Goal: Task Accomplishment & Management: Manage account settings

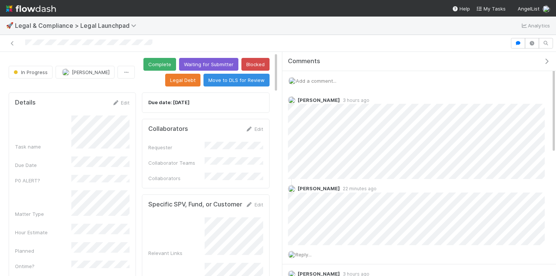
click at [549, 62] on icon "button" at bounding box center [547, 61] width 8 height 6
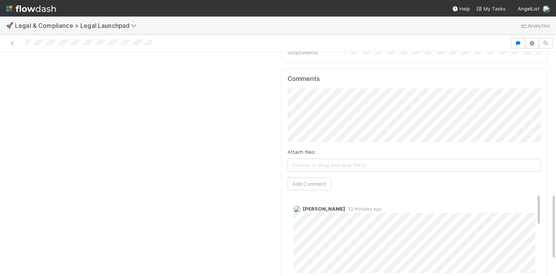
scroll to position [454, 0]
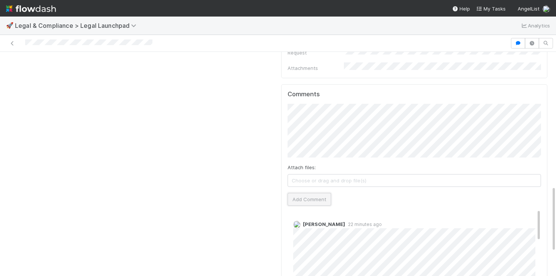
click at [312, 193] on button "Add Comment" at bounding box center [310, 199] width 44 height 13
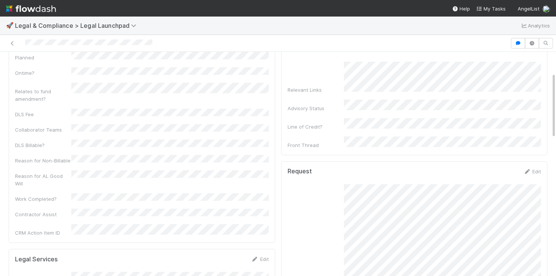
scroll to position [0, 0]
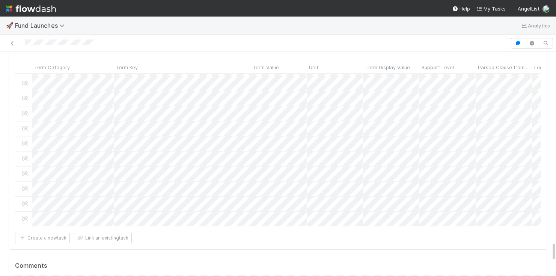
scroll to position [56, 0]
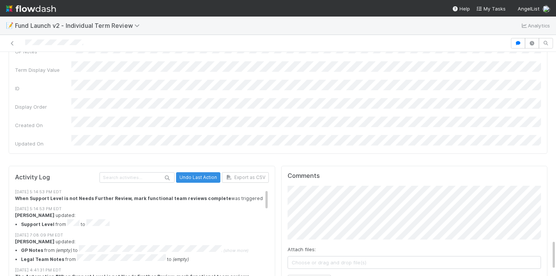
scroll to position [119, 0]
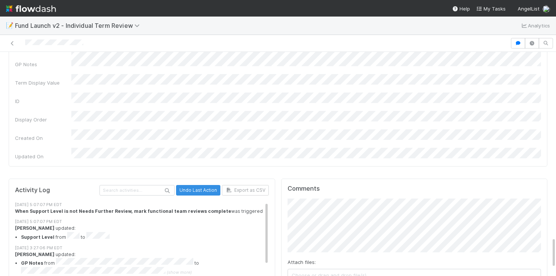
scroll to position [23, 0]
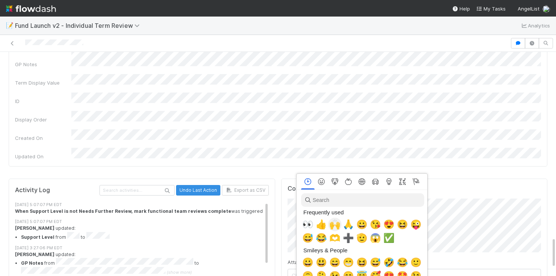
click at [336, 226] on span "🙌" at bounding box center [334, 224] width 11 height 11
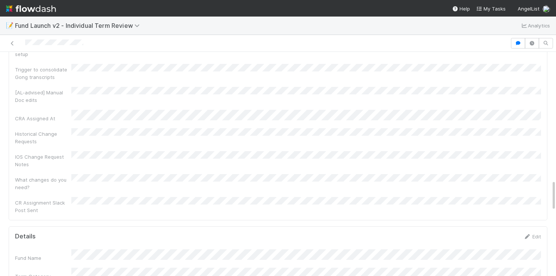
scroll to position [747, 0]
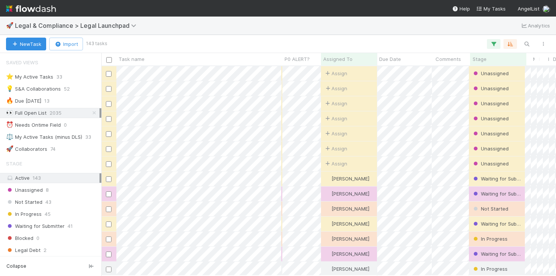
scroll to position [0, 0]
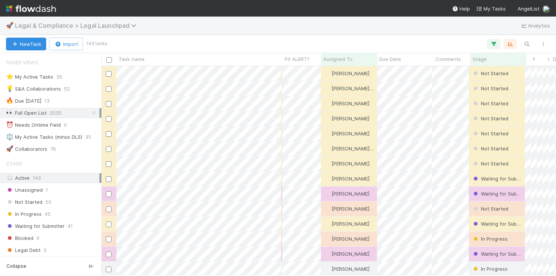
click at [62, 23] on span "Legal & Compliance > Legal Launchpad" at bounding box center [77, 26] width 125 height 8
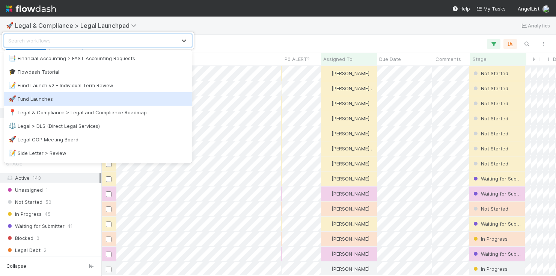
click at [37, 98] on div "🚀 Fund Launches" at bounding box center [98, 99] width 179 height 8
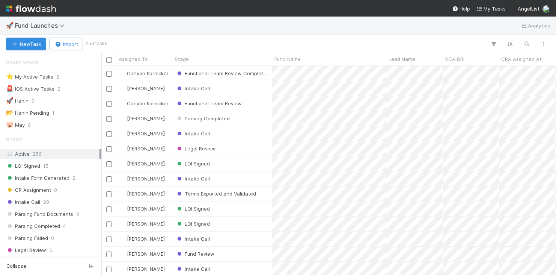
scroll to position [0, 0]
click at [526, 43] on icon "button" at bounding box center [527, 44] width 8 height 7
type input "sheridan"
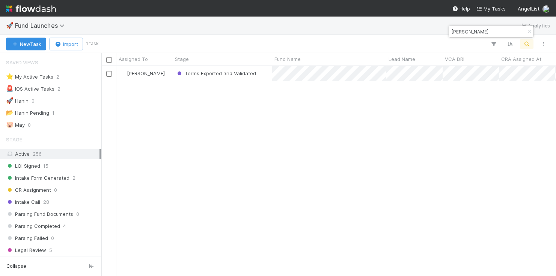
scroll to position [209, 455]
click at [164, 72] on div "[PERSON_NAME]" at bounding box center [144, 73] width 56 height 15
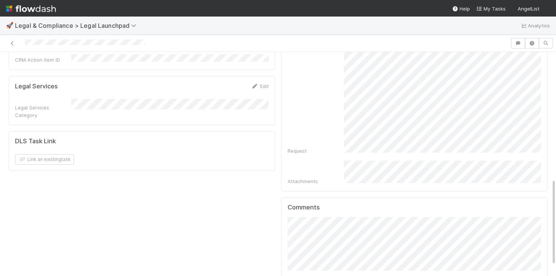
scroll to position [354, 0]
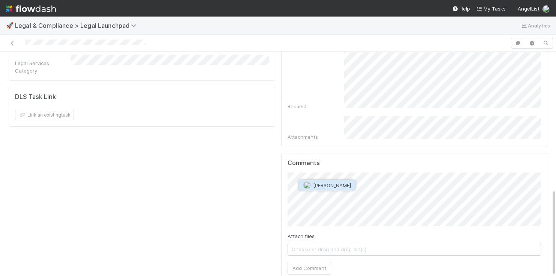
click at [334, 182] on span "Roger Jennette" at bounding box center [332, 185] width 38 height 6
click at [302, 261] on button "Add Comment" at bounding box center [310, 267] width 44 height 13
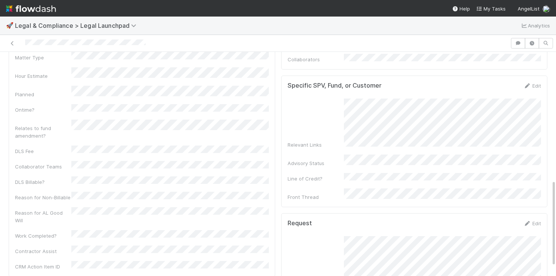
scroll to position [0, 0]
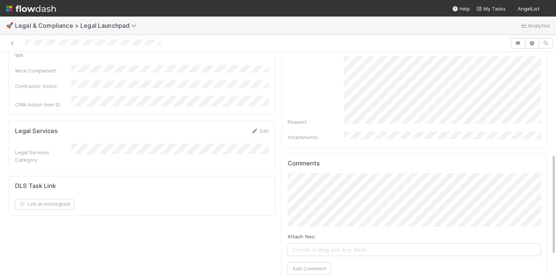
scroll to position [268, 0]
click at [334, 182] on button "[PERSON_NAME]" at bounding box center [327, 185] width 57 height 11
click at [323, 261] on button "Add Comment" at bounding box center [310, 267] width 44 height 13
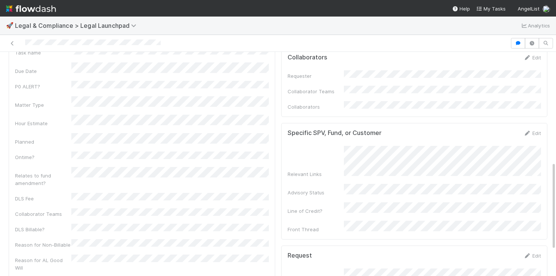
scroll to position [0, 0]
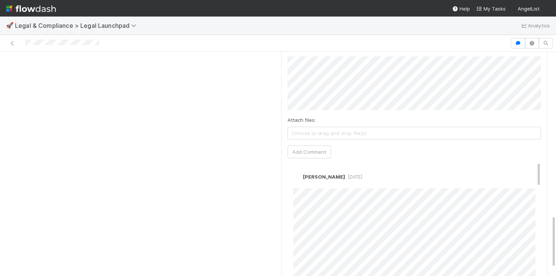
scroll to position [613, 0]
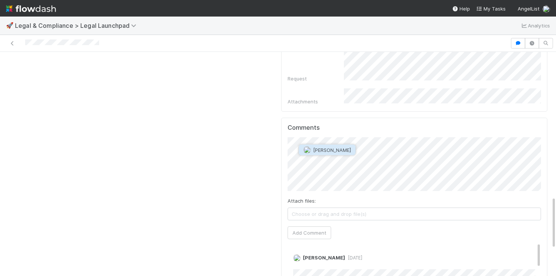
click at [325, 147] on span "[PERSON_NAME]" at bounding box center [332, 150] width 38 height 6
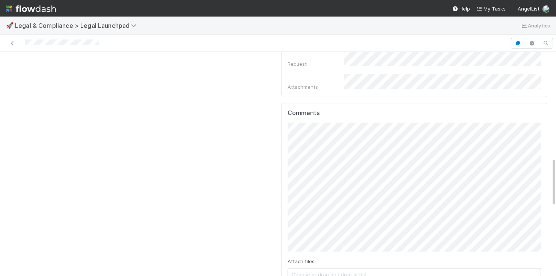
scroll to position [654, 0]
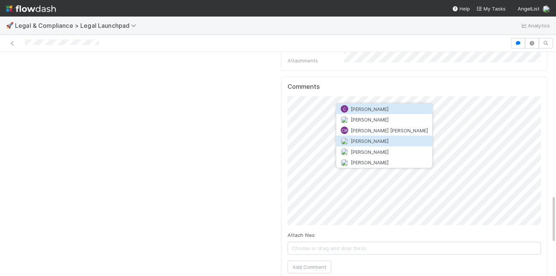
click at [366, 140] on span "Connor Riley" at bounding box center [370, 141] width 38 height 6
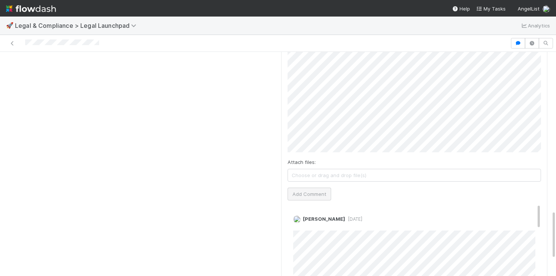
scroll to position [727, 0]
click at [307, 187] on button "Add Comment" at bounding box center [310, 193] width 44 height 13
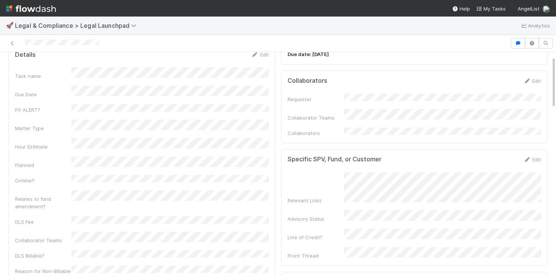
scroll to position [0, 0]
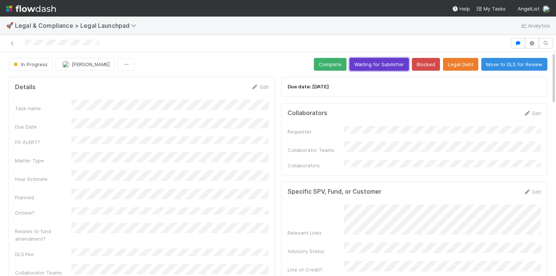
click at [369, 68] on button "Waiting for Submitter" at bounding box center [379, 64] width 59 height 13
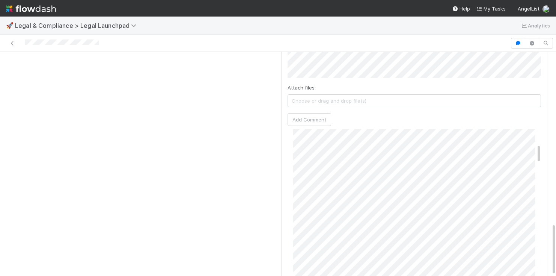
scroll to position [120, 0]
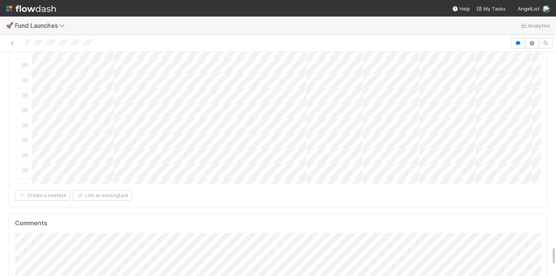
scroll to position [2195, 0]
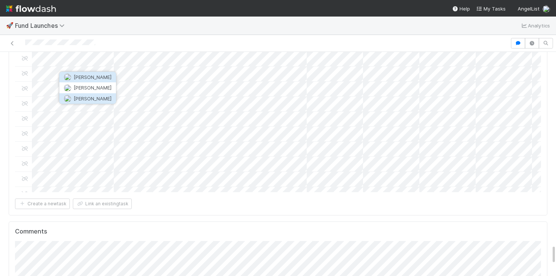
click at [80, 100] on span "Rick Segers" at bounding box center [93, 98] width 38 height 6
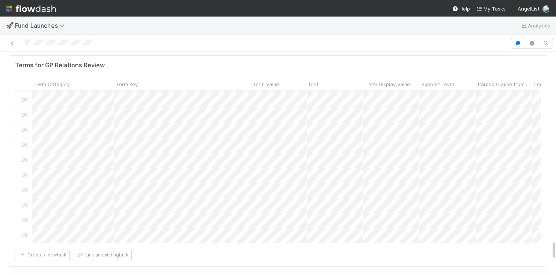
scroll to position [663, 0]
click at [124, 252] on span "Archit Dhar" at bounding box center [136, 255] width 38 height 6
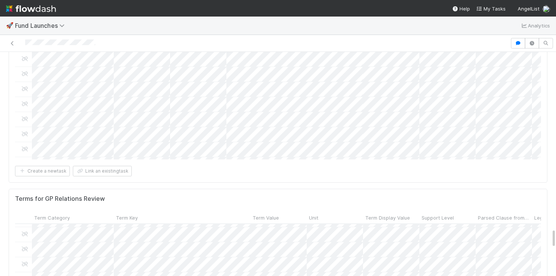
scroll to position [384, 0]
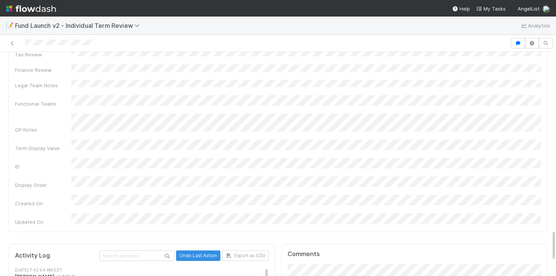
scroll to position [1276, 0]
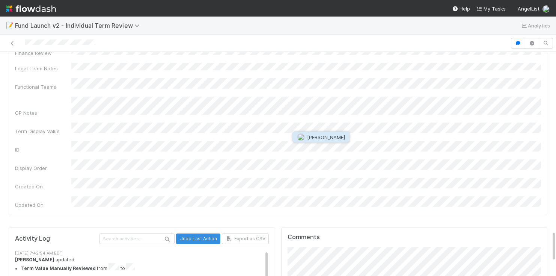
click at [325, 140] on button "[PERSON_NAME]" at bounding box center [321, 137] width 57 height 11
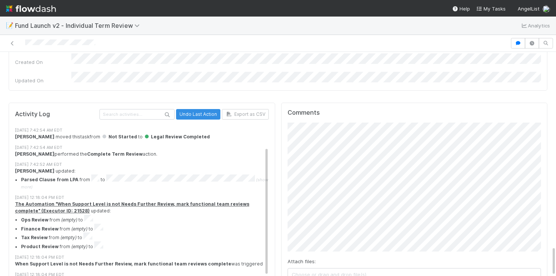
scroll to position [1454, 0]
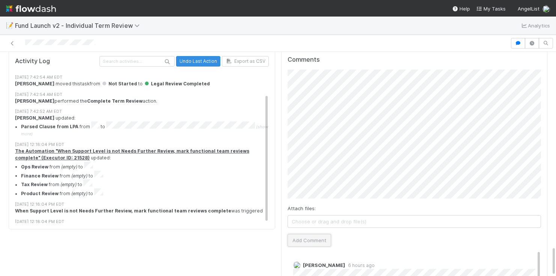
click at [305, 234] on button "Add Comment" at bounding box center [310, 240] width 44 height 13
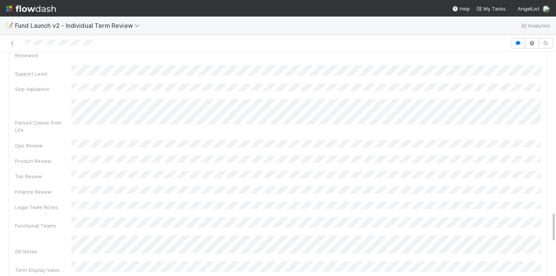
scroll to position [1136, 0]
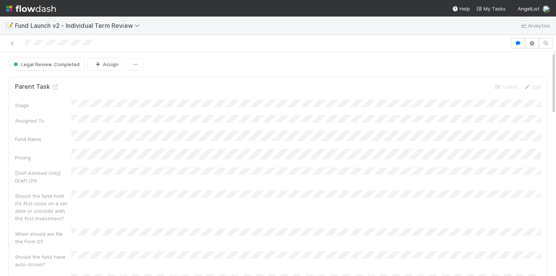
click at [66, 38] on div at bounding box center [255, 43] width 504 height 11
click at [14, 44] on icon at bounding box center [13, 43] width 8 height 5
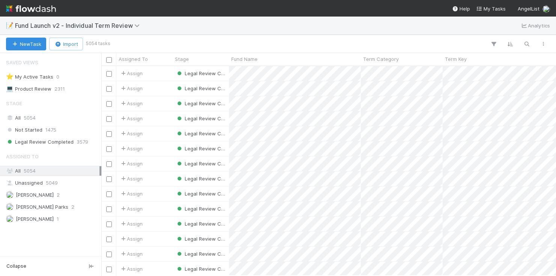
scroll to position [209, 455]
click at [53, 31] on div "📝 Fund Launch v2 - Individual Term Review Analytics" at bounding box center [278, 26] width 556 height 18
click at [50, 24] on span "Fund Launch v2 - Individual Term Review" at bounding box center [79, 26] width 128 height 8
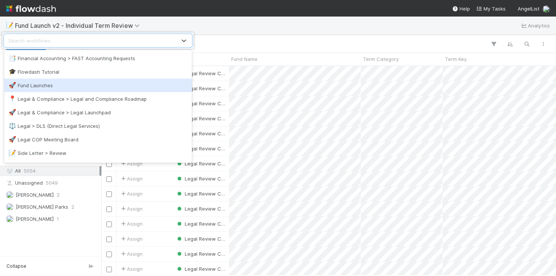
click at [34, 78] on div "🚀 Fund Launches" at bounding box center [98, 85] width 188 height 14
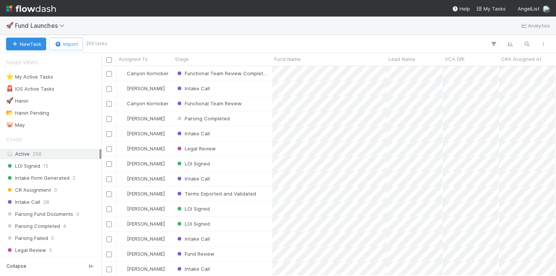
scroll to position [209, 455]
click at [528, 41] on icon "button" at bounding box center [527, 44] width 8 height 7
type input "harmony"
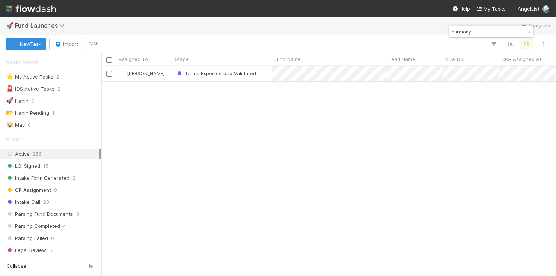
click at [263, 72] on div "Terms Exported and Validated" at bounding box center [222, 73] width 99 height 15
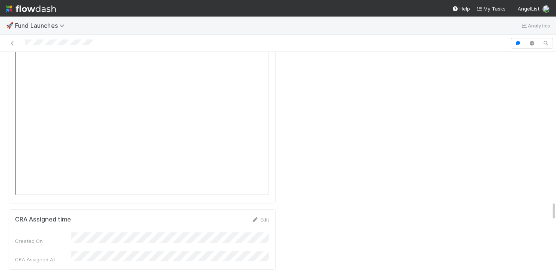
scroll to position [331, 3]
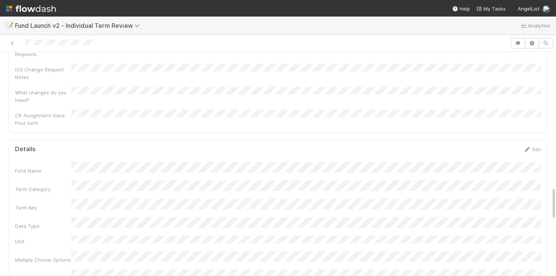
scroll to position [858, 0]
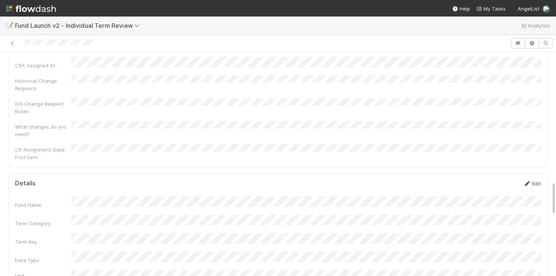
click at [539, 180] on link "Edit" at bounding box center [532, 183] width 18 height 6
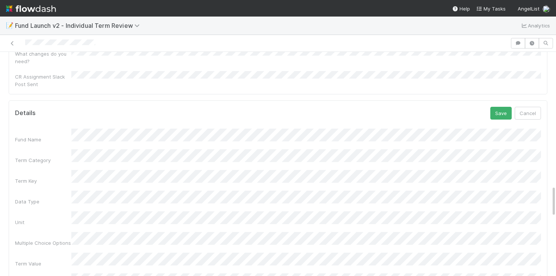
scroll to position [937, 0]
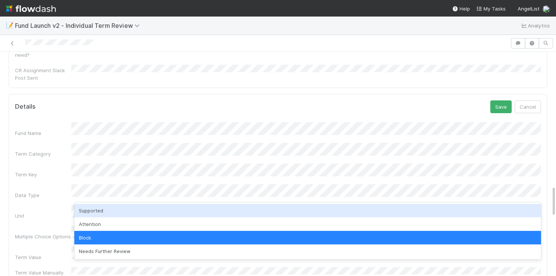
click at [93, 206] on div "Supported" at bounding box center [307, 210] width 467 height 14
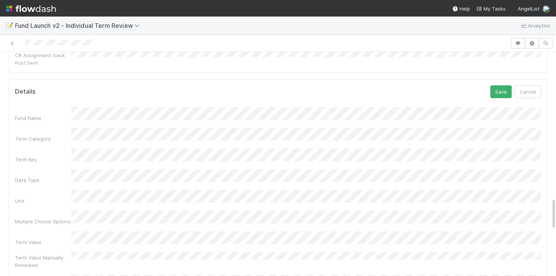
scroll to position [885, 0]
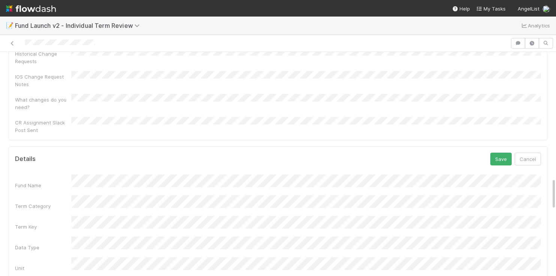
click at [500, 152] on button "Save" at bounding box center [500, 158] width 21 height 13
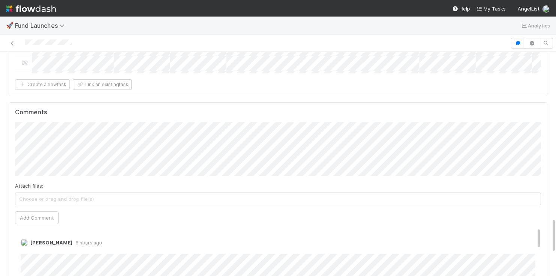
scroll to position [1044, 0]
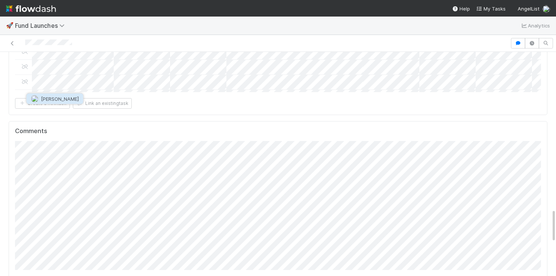
click at [60, 98] on span "[PERSON_NAME]" at bounding box center [60, 99] width 38 height 6
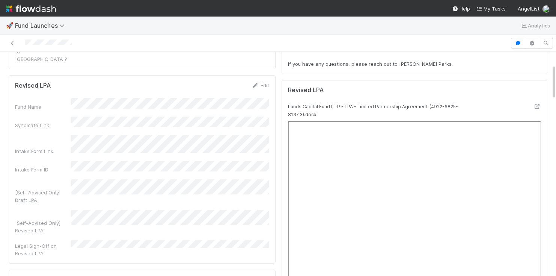
scroll to position [80, 0]
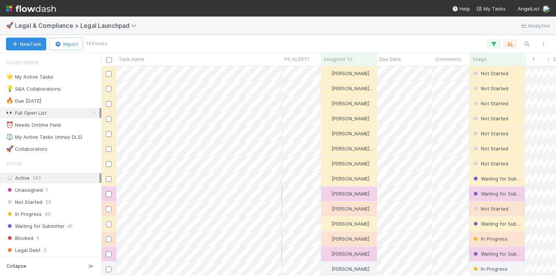
scroll to position [209, 455]
click at [40, 77] on div "⭐ My Active Tasks" at bounding box center [29, 76] width 47 height 9
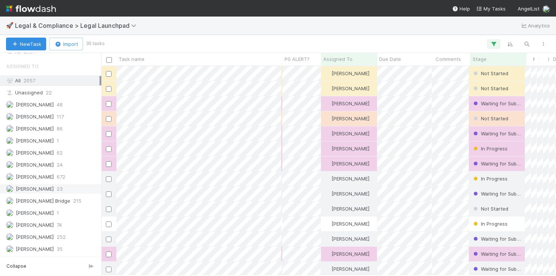
scroll to position [209, 455]
click at [488, 60] on div "Stage" at bounding box center [499, 59] width 52 height 8
click at [489, 71] on div "Sort First → Last" at bounding box center [511, 73] width 86 height 11
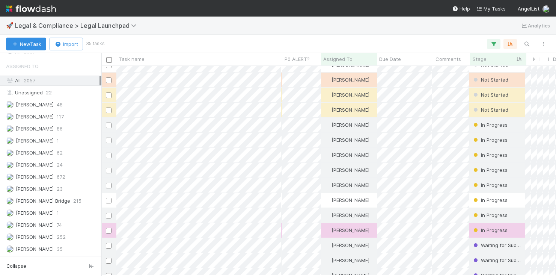
scroll to position [11, 0]
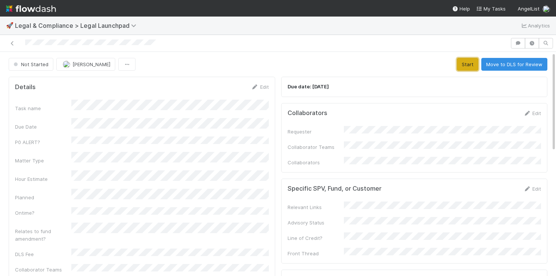
click at [468, 66] on button "Start" at bounding box center [467, 64] width 21 height 13
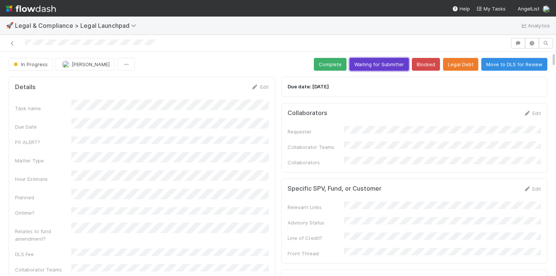
click at [383, 68] on button "Waiting for Submitter" at bounding box center [379, 64] width 59 height 13
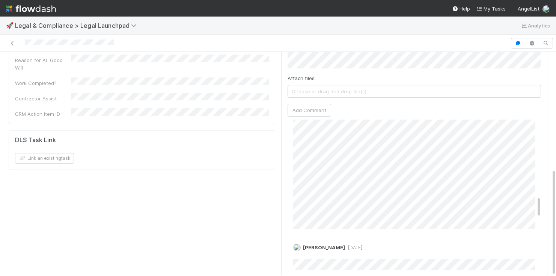
scroll to position [648, 0]
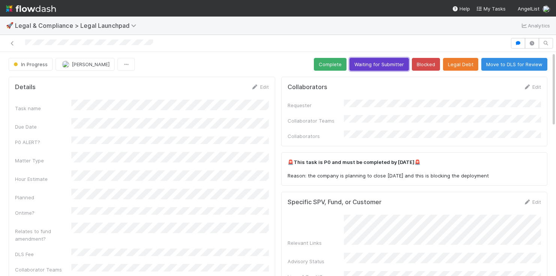
click at [370, 62] on button "Waiting for Submitter" at bounding box center [379, 64] width 59 height 13
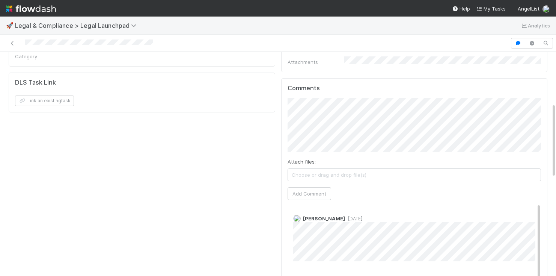
scroll to position [110, 0]
